Goal: Information Seeking & Learning: Learn about a topic

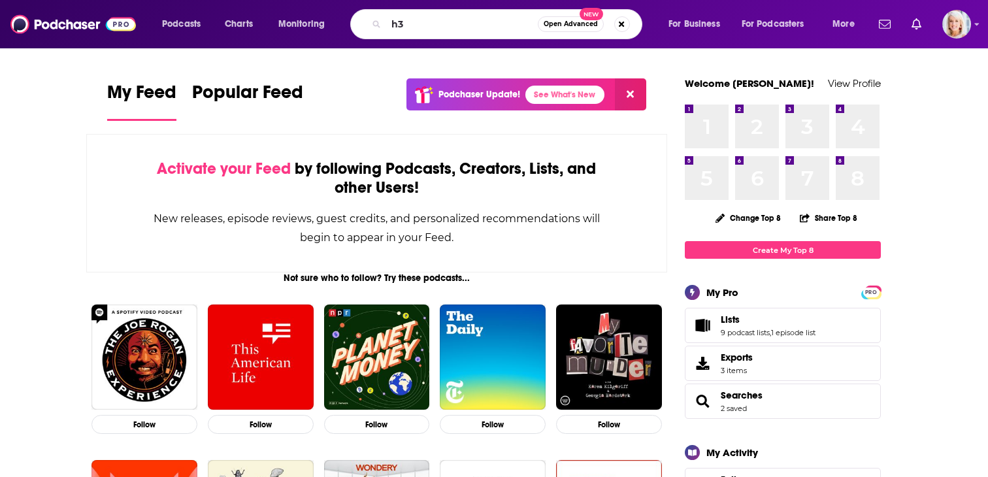
type input "h3"
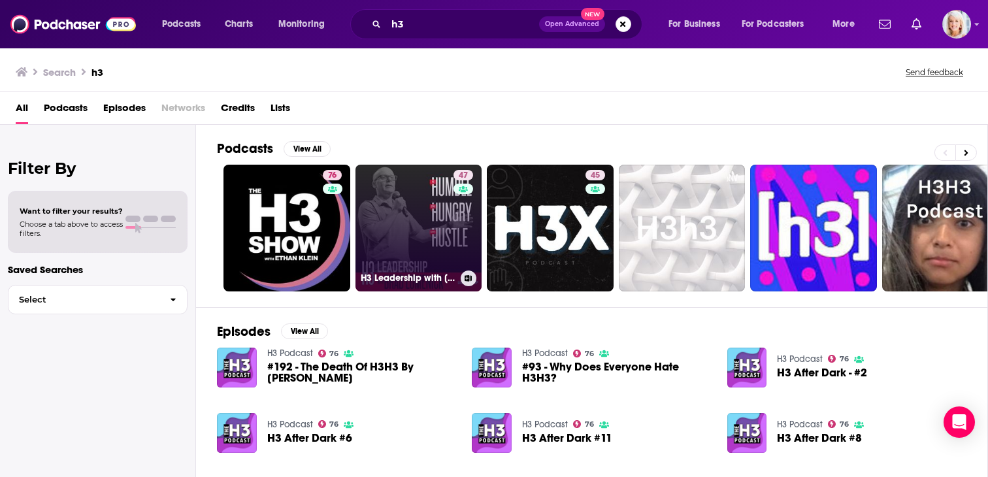
click at [427, 217] on link "47 H3 Leadership with [PERSON_NAME]" at bounding box center [419, 228] width 127 height 127
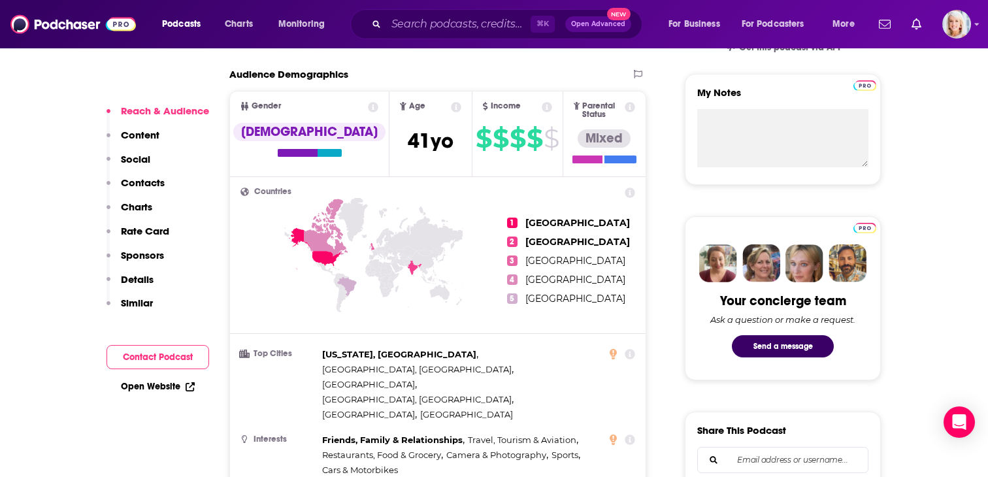
scroll to position [463, 0]
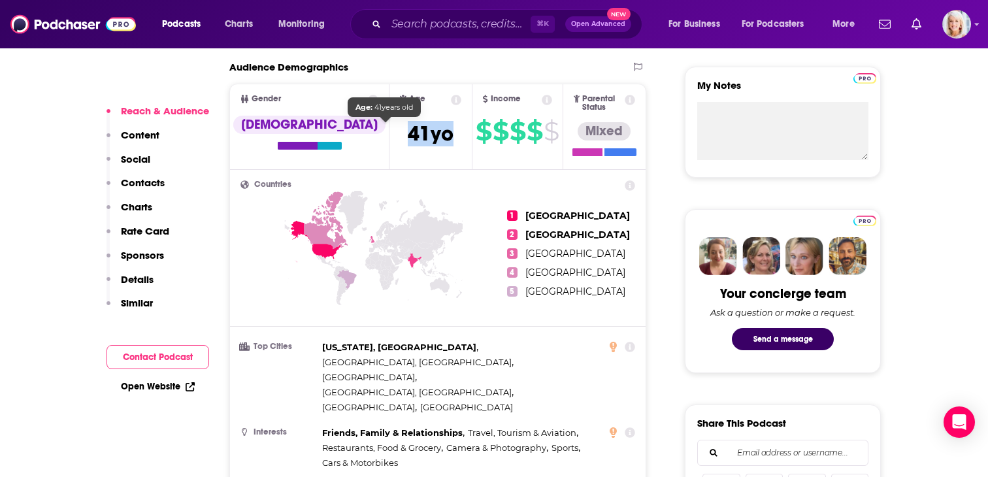
drag, startPoint x: 416, startPoint y: 133, endPoint x: 346, endPoint y: 133, distance: 70.6
click at [390, 133] on span "Age [DEMOGRAPHIC_DATA] yo" at bounding box center [431, 126] width 82 height 84
copy span "[DEMOGRAPHIC_DATA]"
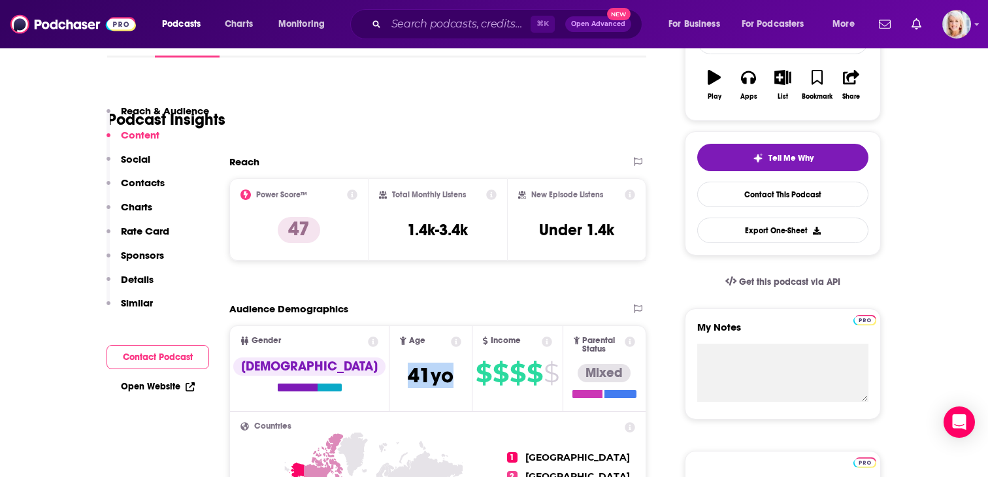
scroll to position [202, 0]
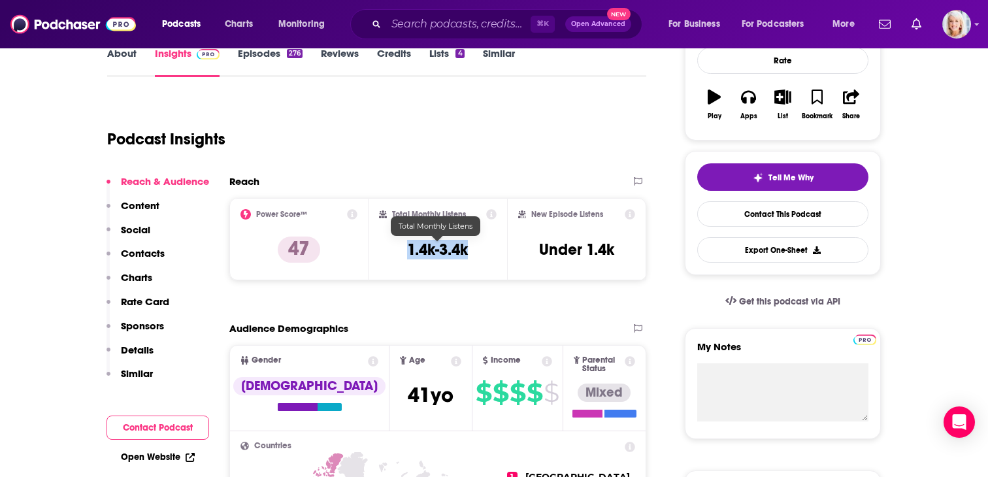
drag, startPoint x: 482, startPoint y: 244, endPoint x: 401, endPoint y: 247, distance: 81.1
click at [401, 247] on div "Total Monthly Listens 1.4k-3.4k" at bounding box center [438, 239] width 118 height 60
copy h3 "1.4k-3.4k"
